Goal: Transaction & Acquisition: Book appointment/travel/reservation

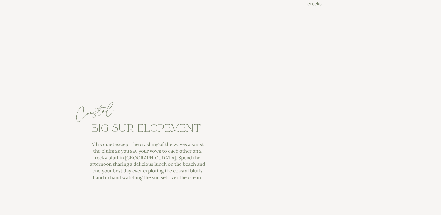
scroll to position [2245, 0]
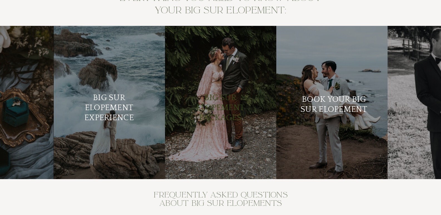
click at [225, 115] on h2 "Big Sur Elopement Packages" at bounding box center [221, 109] width 68 height 32
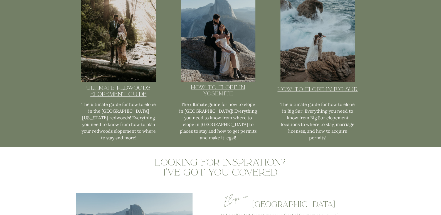
scroll to position [1509, 0]
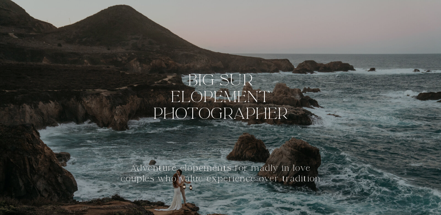
scroll to position [2245, 0]
